Goal: Transaction & Acquisition: Purchase product/service

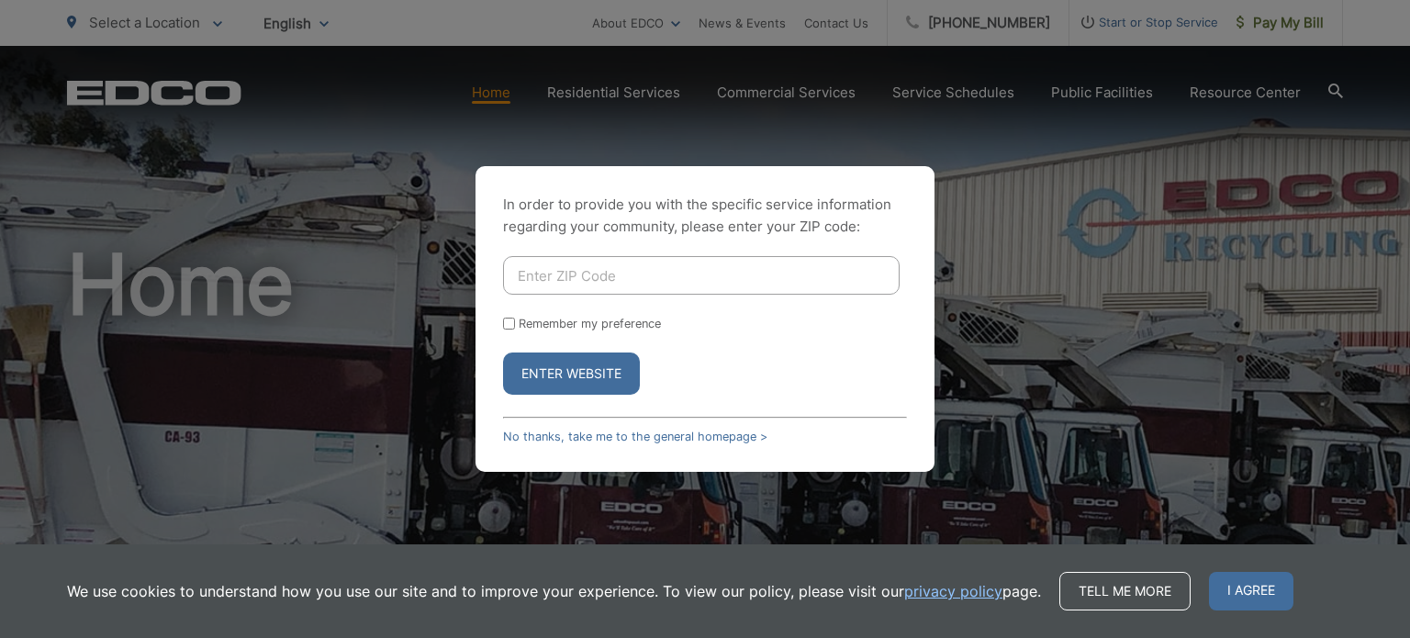
click at [595, 278] on input "Enter ZIP Code" at bounding box center [701, 275] width 397 height 39
type input "91902"
click at [513, 326] on input "Remember my preference" at bounding box center [509, 324] width 12 height 12
checkbox input "true"
click at [551, 375] on button "Enter Website" at bounding box center [571, 374] width 137 height 42
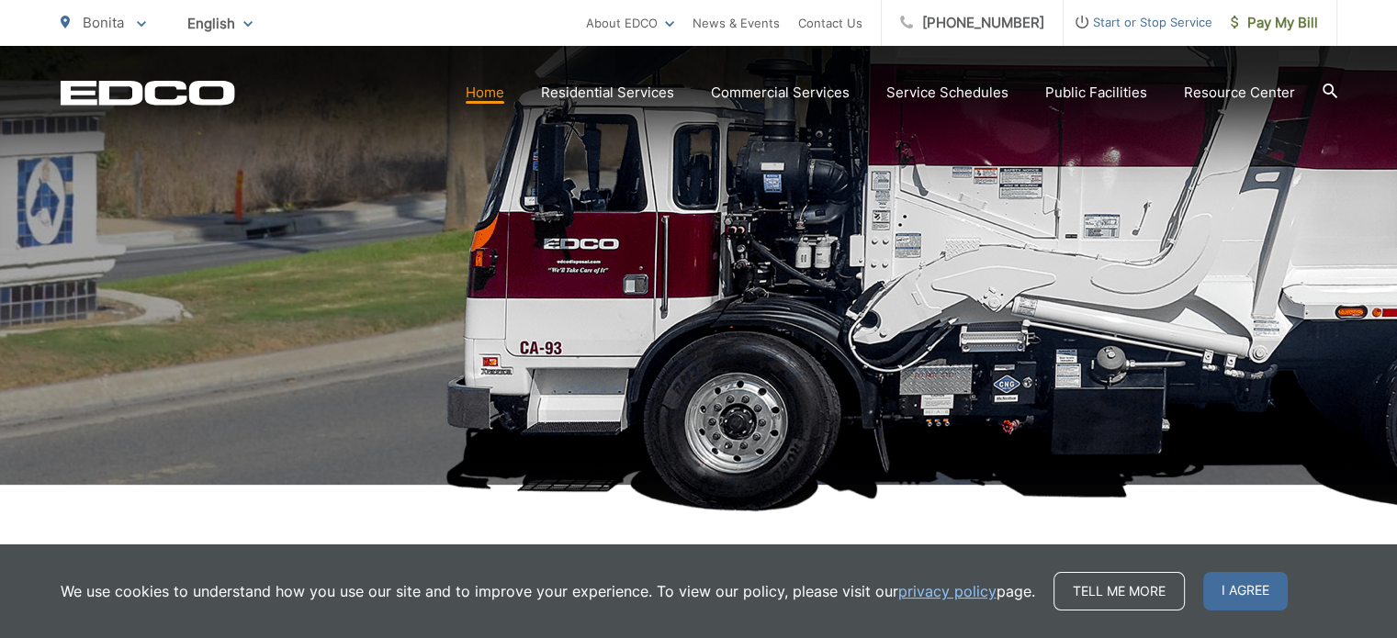
scroll to position [326, 0]
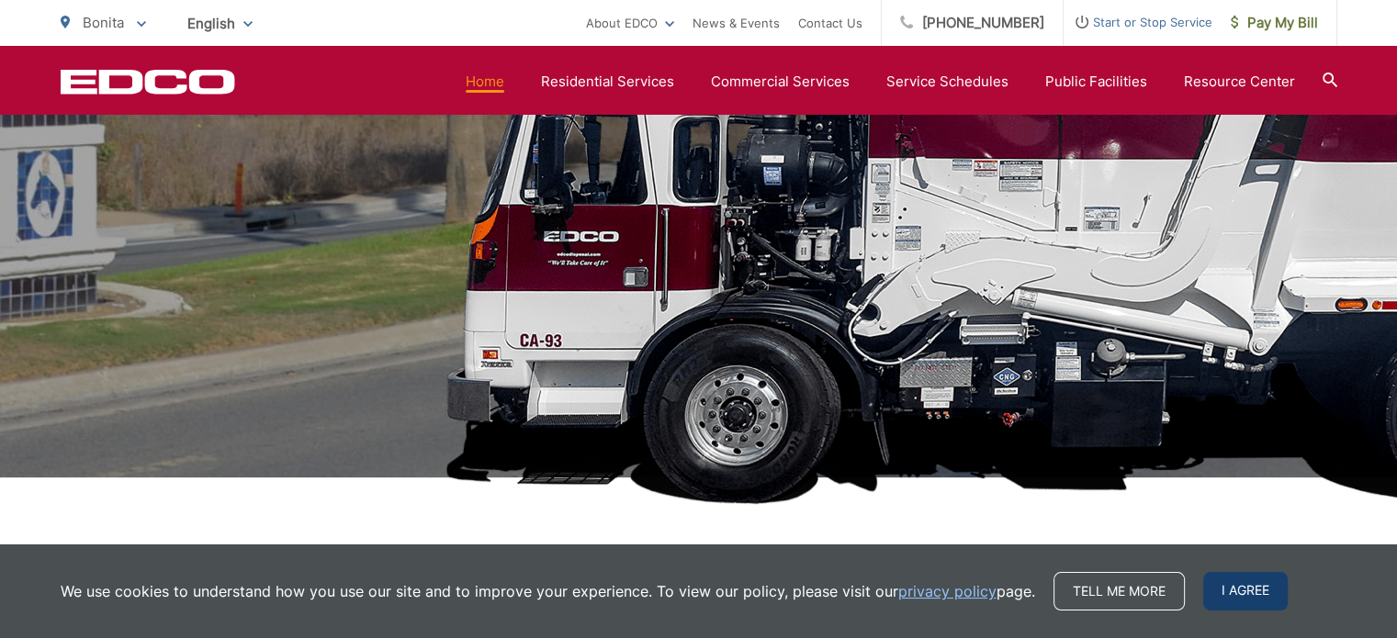
click at [1254, 583] on span "I agree" at bounding box center [1245, 591] width 84 height 39
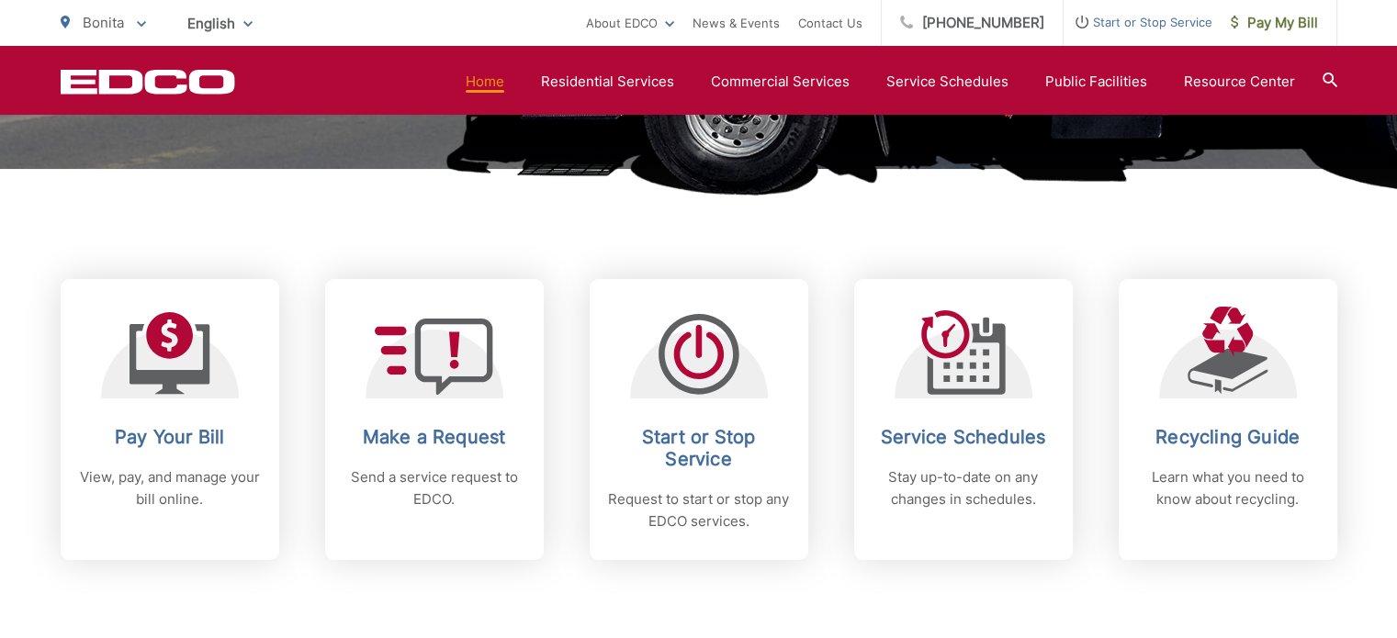
scroll to position [638, 0]
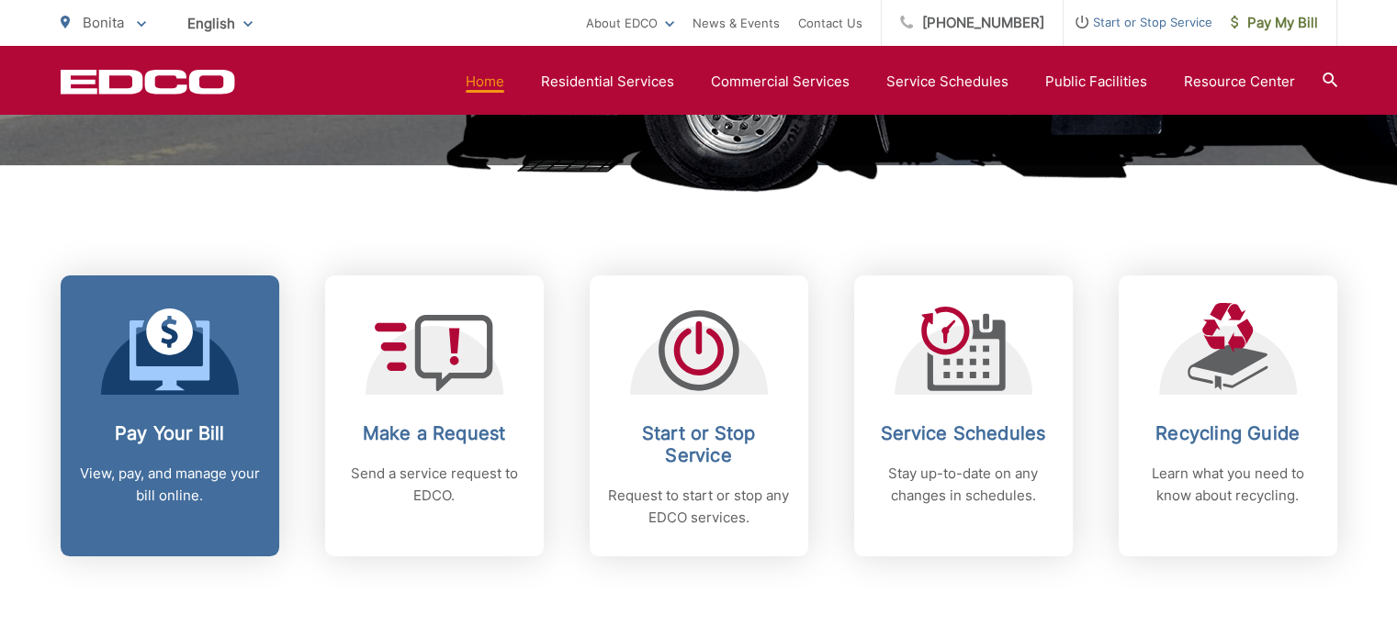
click at [213, 390] on div at bounding box center [170, 349] width 138 height 92
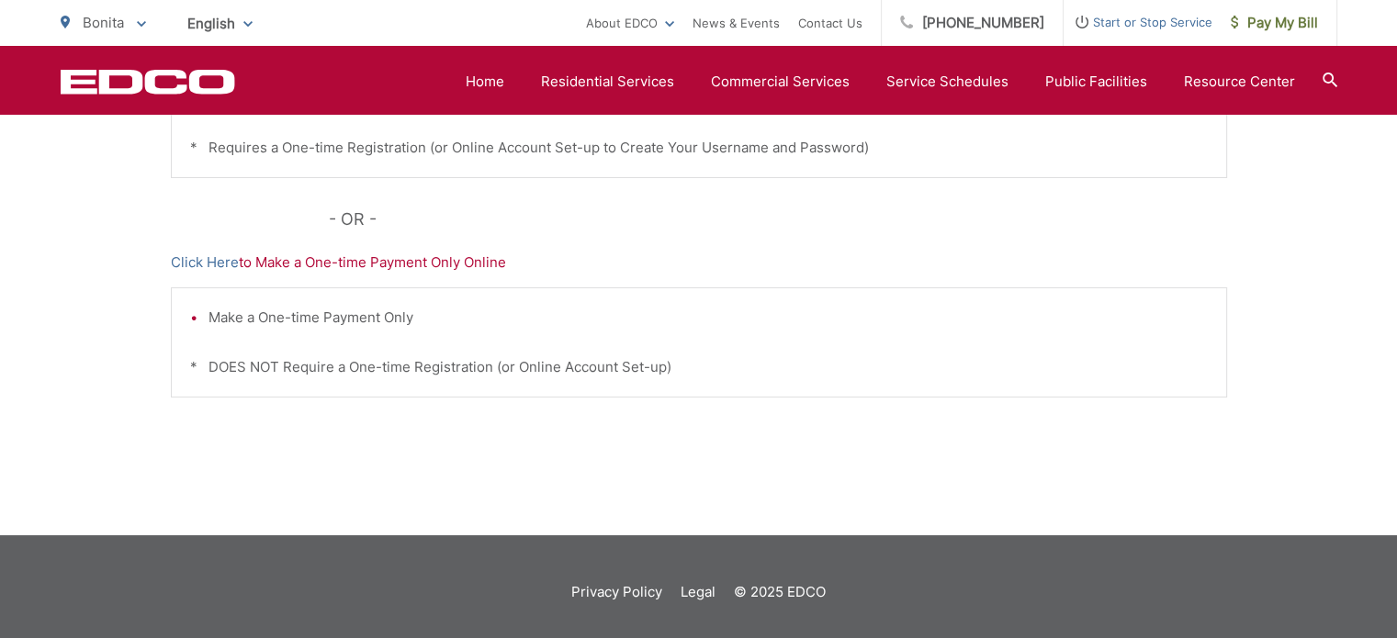
scroll to position [657, 0]
click at [187, 259] on link "Click Here" at bounding box center [205, 262] width 68 height 22
